Goal: Find specific page/section: Find specific page/section

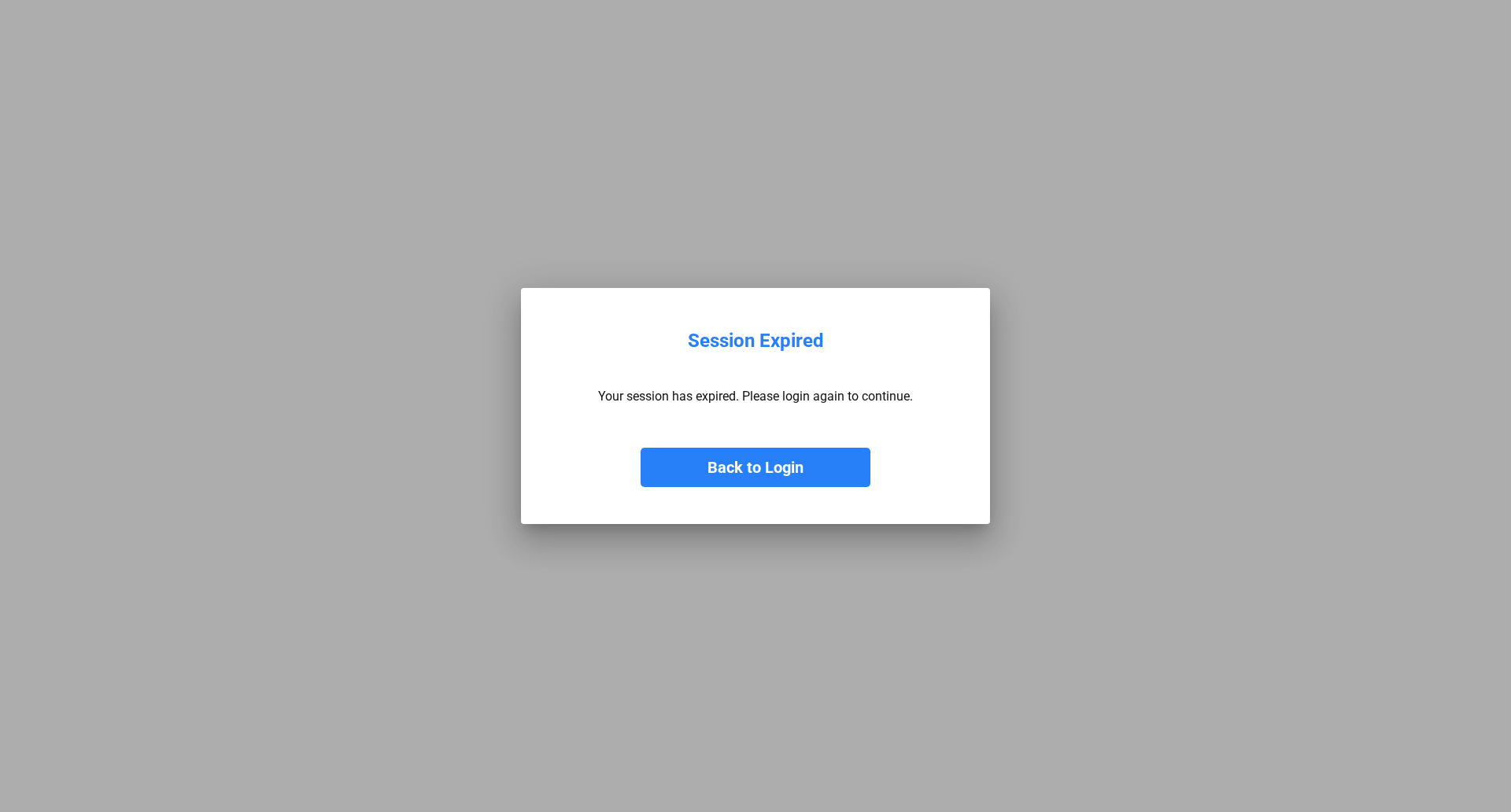
click at [747, 466] on button "Back to Login" at bounding box center [756, 468] width 230 height 39
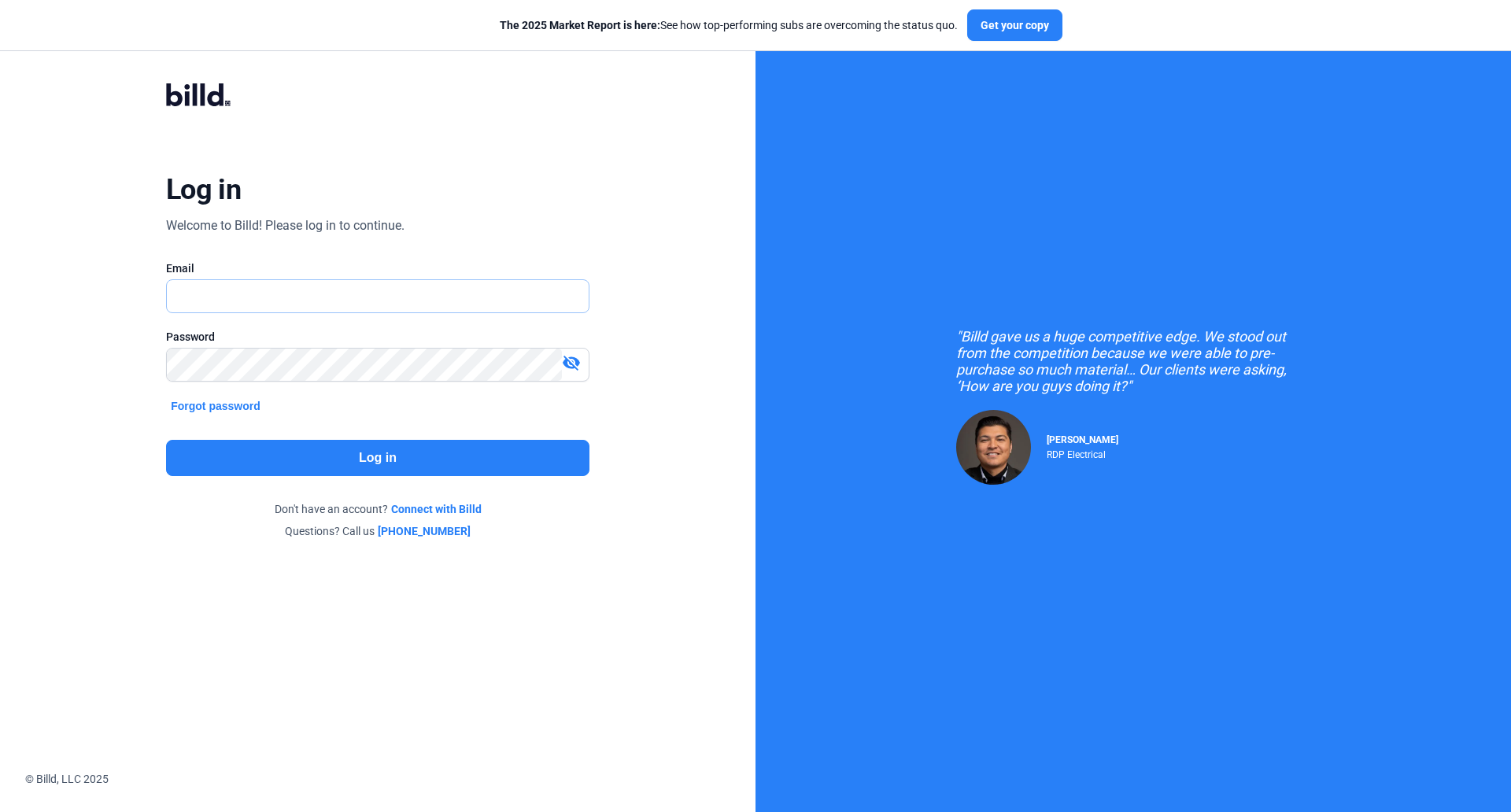
type input "[EMAIL_ADDRESS][DOMAIN_NAME]"
click at [391, 464] on button "Log in" at bounding box center [378, 458] width 423 height 36
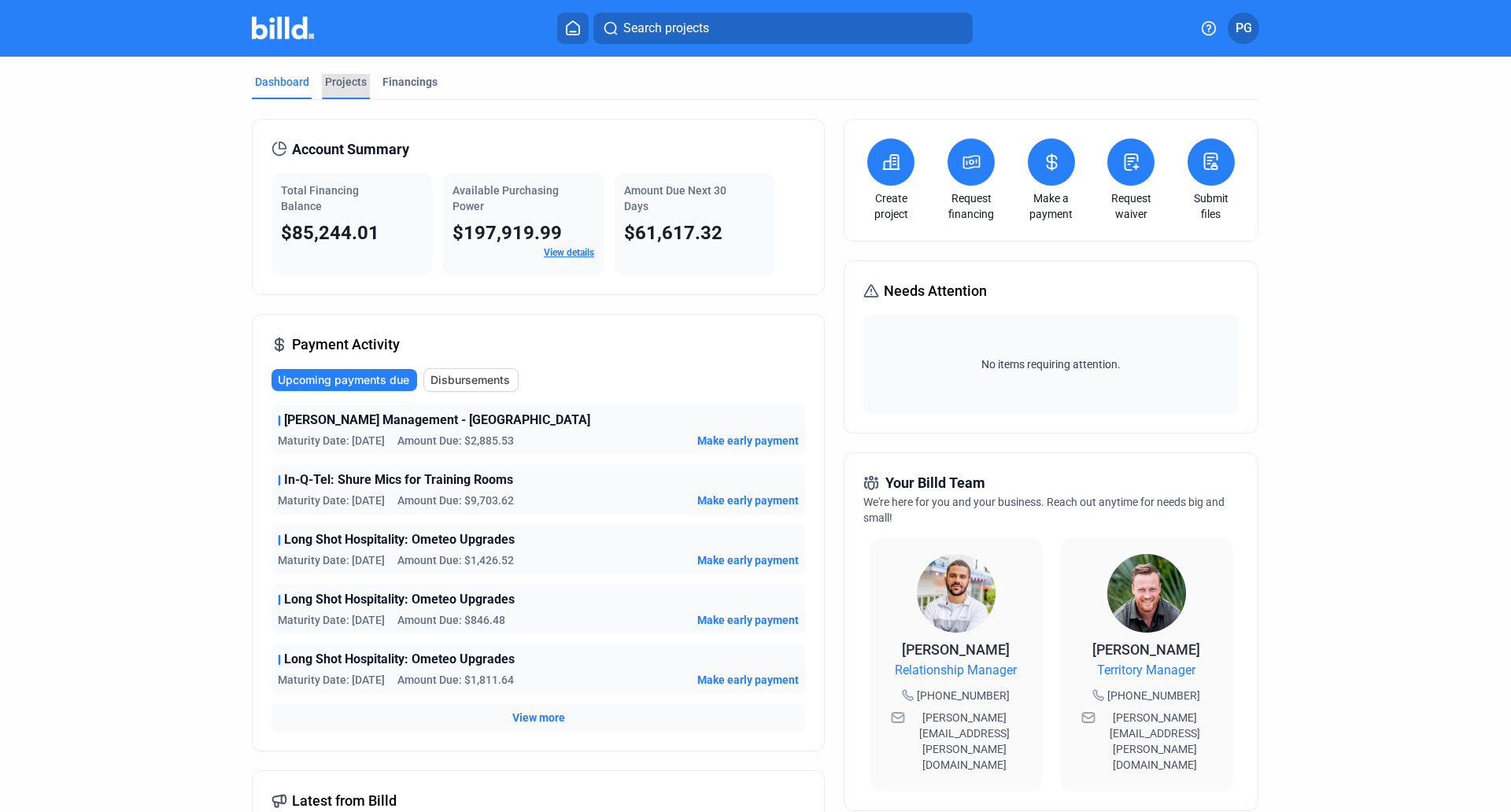
click at [340, 82] on div "Projects" at bounding box center [346, 82] width 41 height 16
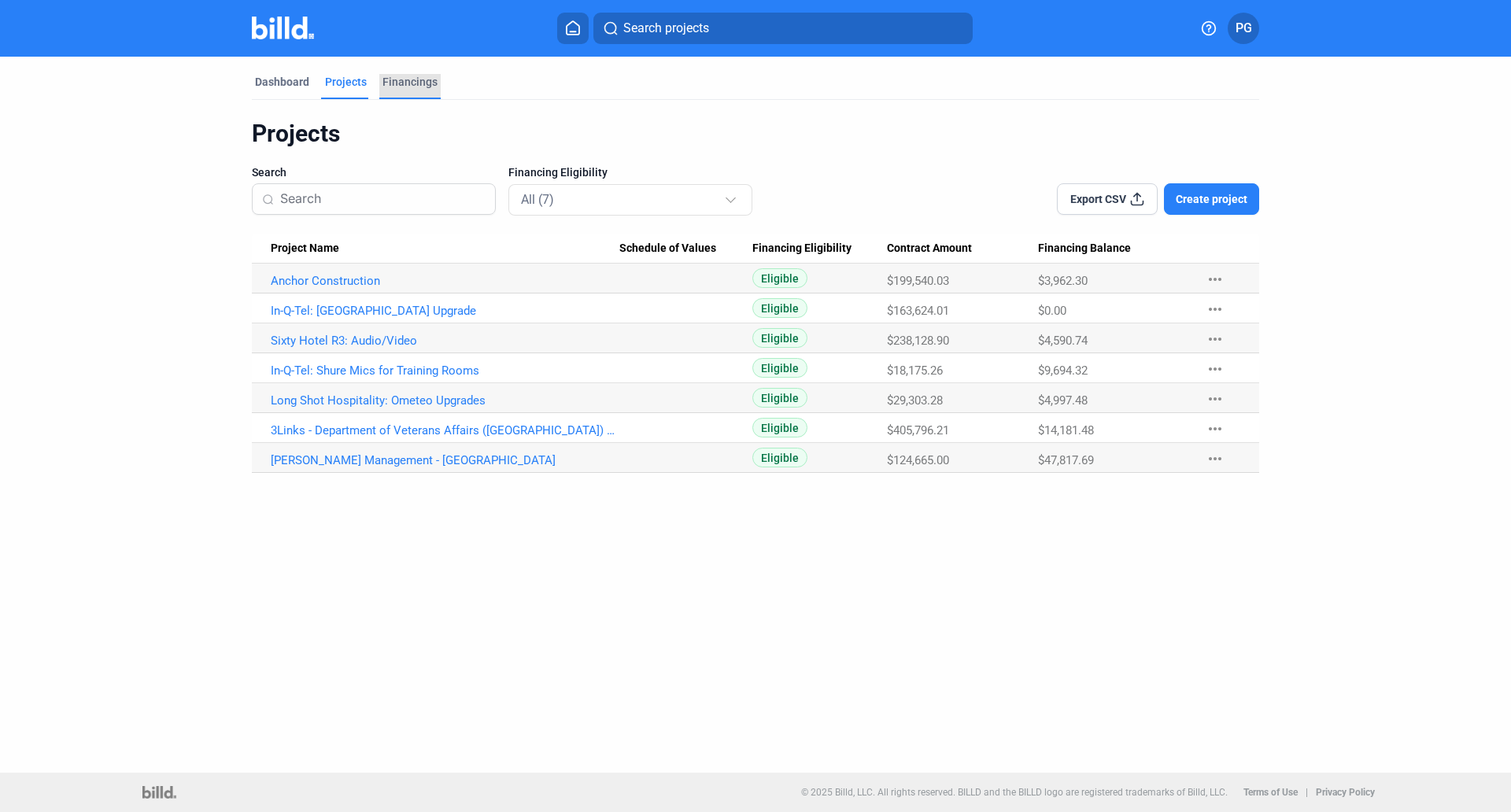
click at [400, 77] on div "Financings" at bounding box center [410, 82] width 55 height 16
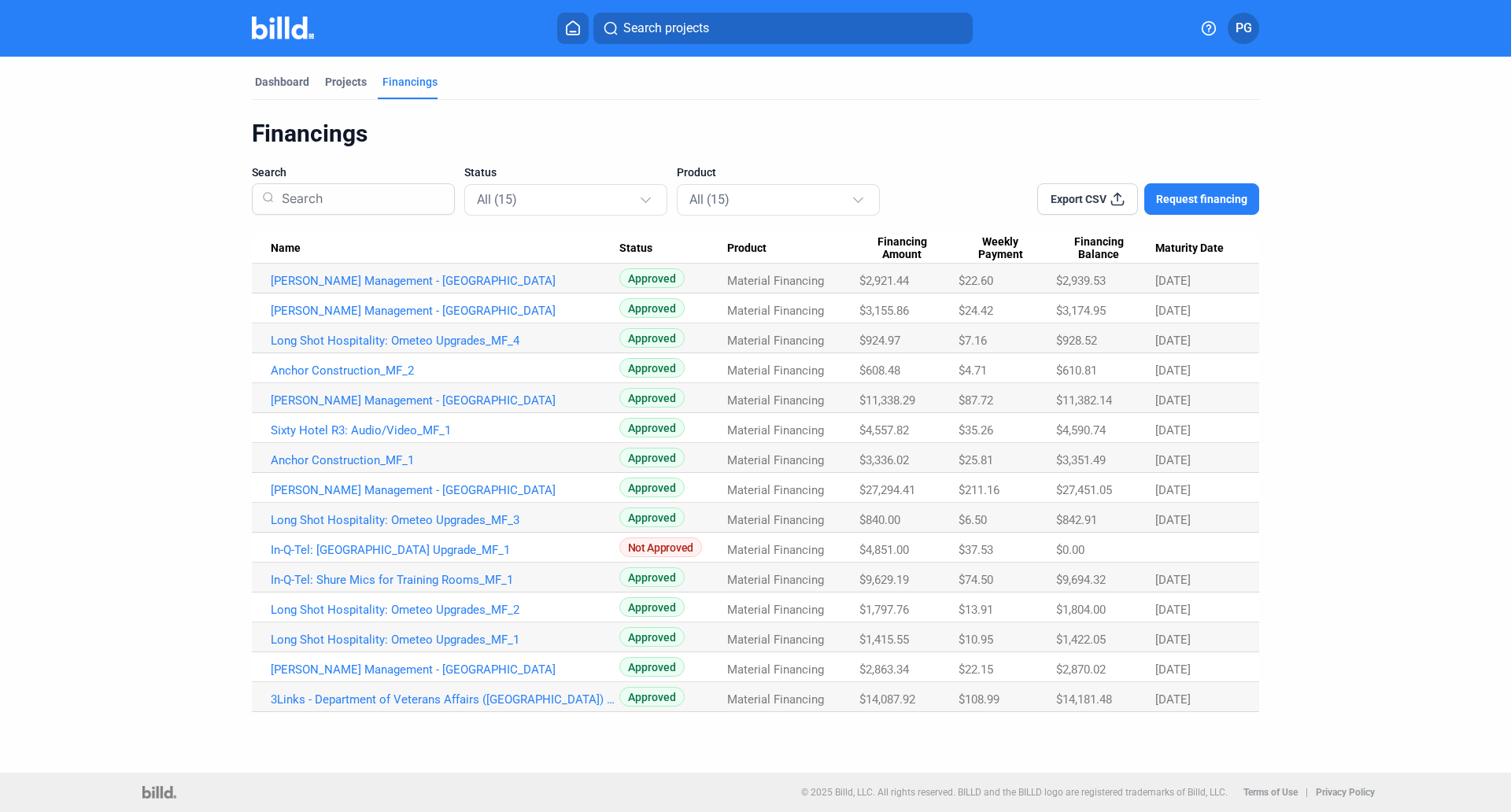
drag, startPoint x: 243, startPoint y: 246, endPoint x: 1037, endPoint y: 736, distance: 933.0
click at [1037, 736] on div "Dashboard Projects Financings Financings Search Status All (15) Product All (15…" at bounding box center [755, 415] width 1511 height 717
click at [216, 427] on dashboard "Dashboard Projects Financings Financings Search Status All (15) Product All (15…" at bounding box center [756, 385] width 1360 height 656
drag, startPoint x: 239, startPoint y: 238, endPoint x: 948, endPoint y: 732, distance: 864.1
click at [948, 732] on div "Dashboard Projects Financings Financings Search Status All (15) Product All (15…" at bounding box center [755, 415] width 1511 height 717
